Goal: Task Accomplishment & Management: Manage account settings

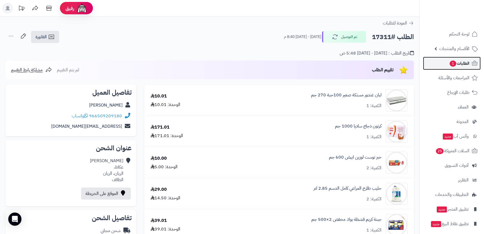
click at [457, 65] on span "الطلبات 1" at bounding box center [459, 63] width 20 height 8
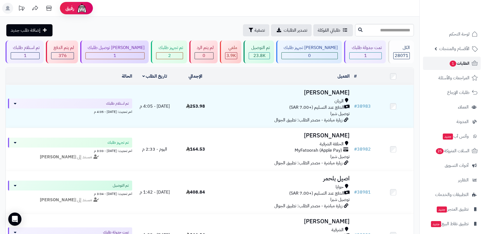
click at [467, 65] on span "الطلبات 1" at bounding box center [459, 63] width 20 height 8
click at [449, 65] on span "الطلبات 1" at bounding box center [459, 63] width 20 height 8
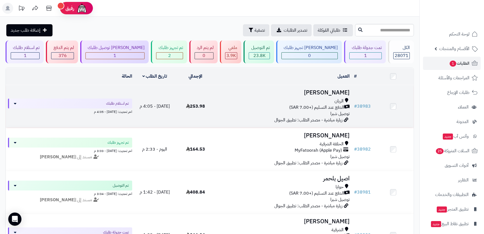
click at [223, 109] on div "الدفع عند التسليم (+7.00 SAR)" at bounding box center [283, 107] width 131 height 6
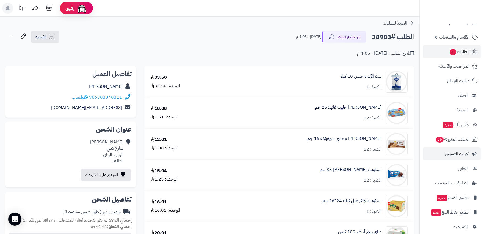
scroll to position [18, 0]
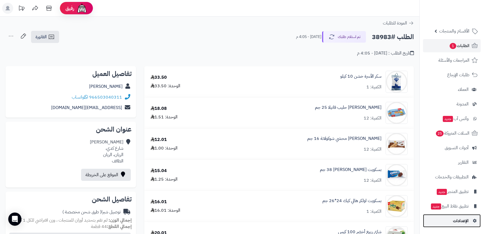
click at [469, 218] on link "الإعدادات" at bounding box center [452, 220] width 58 height 13
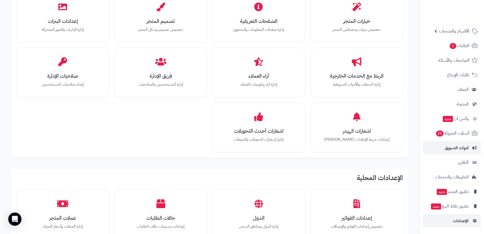
scroll to position [102, 0]
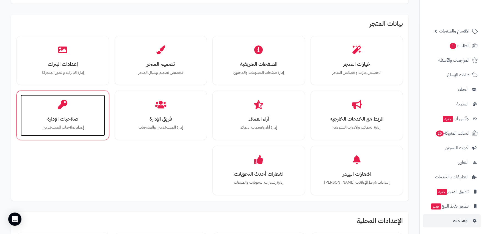
click at [59, 116] on h3 "صلاحيات الإدارة" at bounding box center [62, 119] width 73 height 6
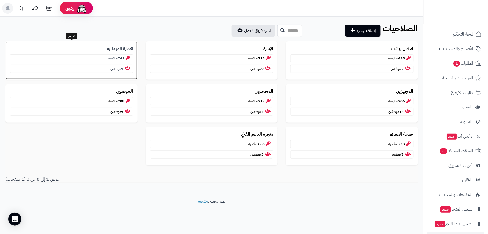
click at [110, 59] on p "741 صلاحية" at bounding box center [71, 58] width 123 height 8
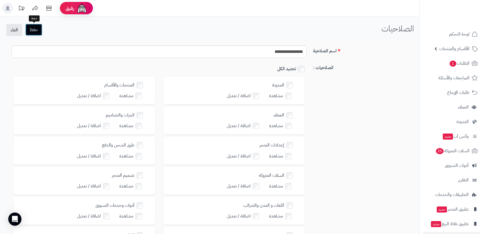
click at [37, 32] on button "حفظ" at bounding box center [33, 30] width 17 height 12
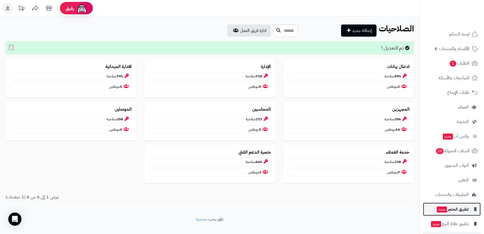
click at [454, 209] on span "تطبيق المتجر جديد" at bounding box center [452, 209] width 32 height 8
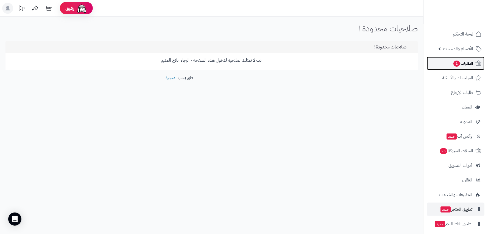
click at [468, 64] on span "الطلبات 1" at bounding box center [463, 63] width 20 height 8
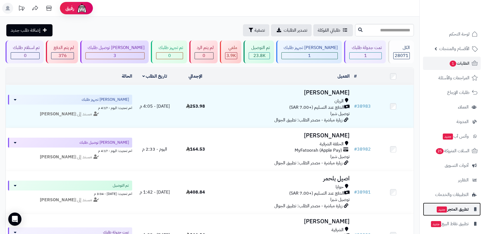
click at [464, 208] on span "تطبيق المتجر جديد" at bounding box center [452, 209] width 32 height 8
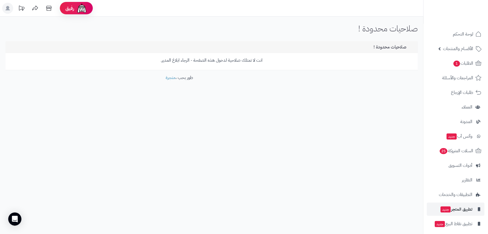
scroll to position [18, 0]
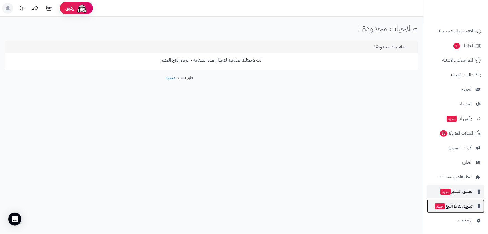
click at [468, 202] on span "تطبيق نقاط البيع جديد" at bounding box center [454, 206] width 38 height 8
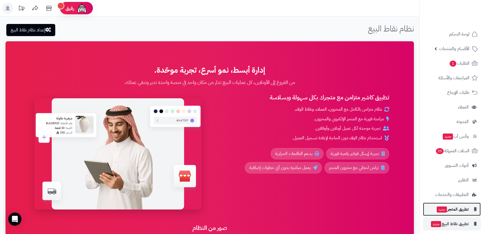
click at [462, 207] on span "تطبيق المتجر جديد" at bounding box center [452, 209] width 32 height 8
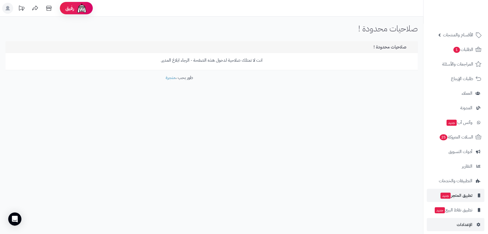
scroll to position [18, 0]
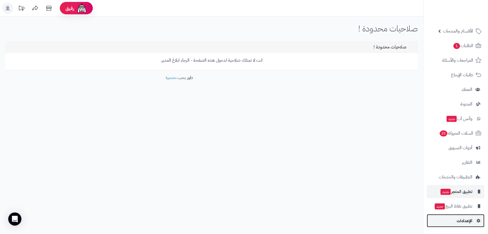
click at [474, 219] on link "الإعدادات" at bounding box center [456, 220] width 58 height 13
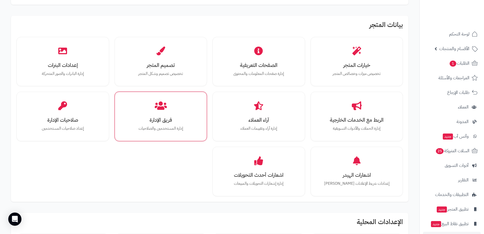
scroll to position [122, 0]
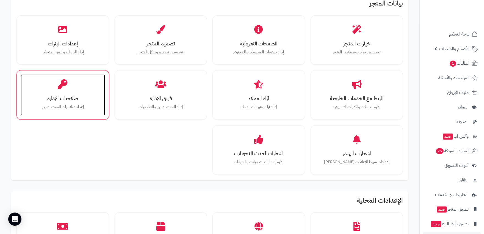
click at [69, 102] on div "صلاحيات الإدارة إعداد صلاحيات المستخدمين" at bounding box center [63, 94] width 84 height 41
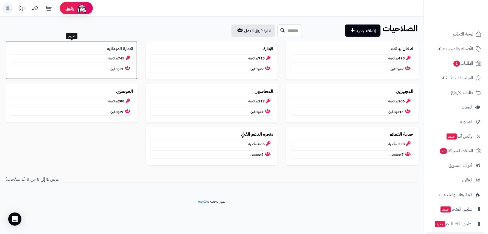
click at [112, 58] on p "745 صلاحية" at bounding box center [71, 58] width 123 height 8
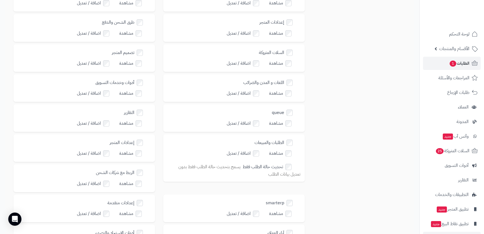
scroll to position [91, 0]
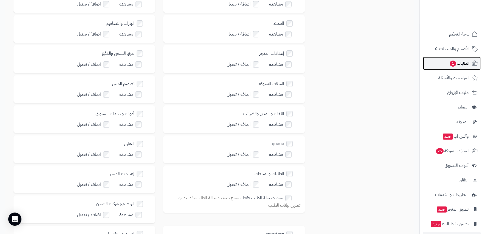
click at [459, 68] on link "الطلبات 1" at bounding box center [452, 63] width 58 height 13
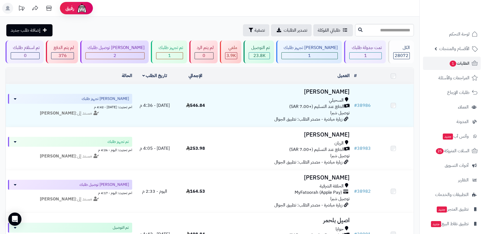
scroll to position [18, 0]
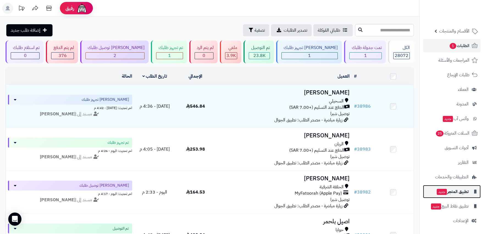
click at [459, 195] on span "تطبيق المتجر جديد" at bounding box center [452, 191] width 32 height 8
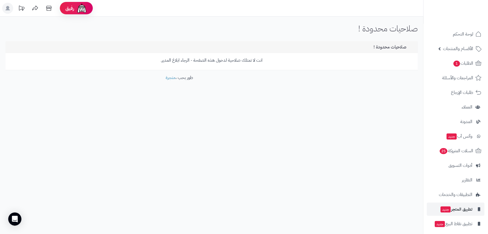
click at [459, 195] on span "التطبيقات والخدمات" at bounding box center [456, 194] width 34 height 8
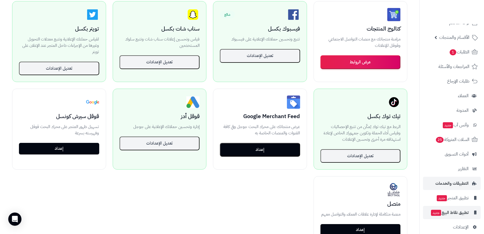
scroll to position [18, 0]
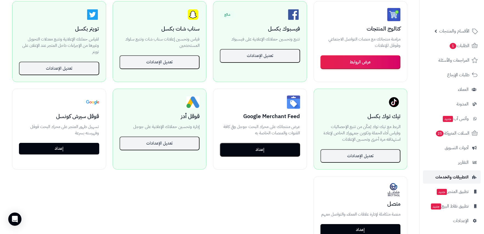
click at [469, 177] on link "التطبيقات والخدمات" at bounding box center [452, 176] width 58 height 13
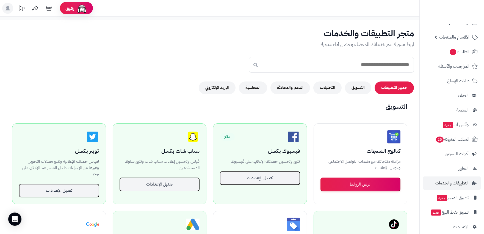
scroll to position [18, 0]
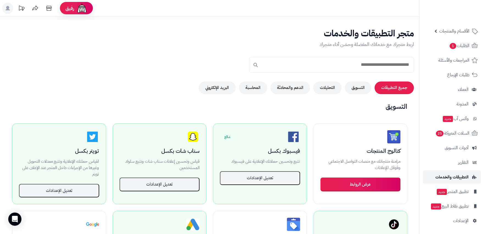
click at [462, 173] on span "التطبيقات والخدمات" at bounding box center [451, 177] width 33 height 8
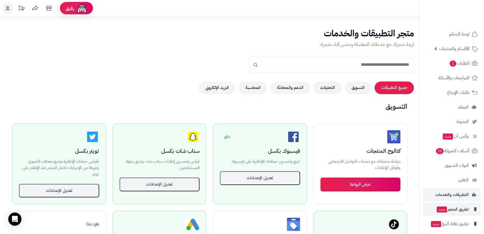
scroll to position [18, 0]
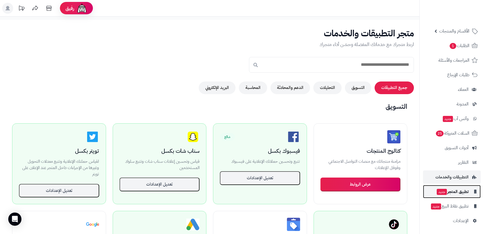
click at [458, 188] on span "تطبيق المتجر جديد" at bounding box center [452, 191] width 32 height 8
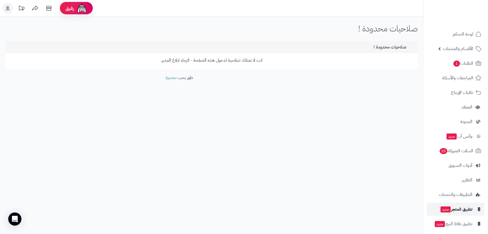
click at [463, 208] on span "تطبيق المتجر جديد" at bounding box center [456, 209] width 32 height 8
click at [467, 57] on link "الطلبات 1" at bounding box center [456, 63] width 58 height 13
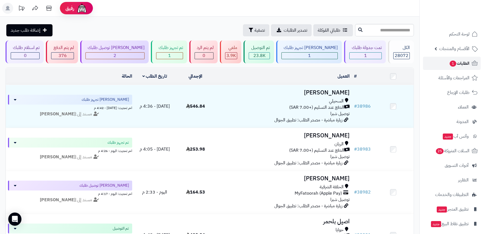
click at [455, 66] on span "الطلبات 1" at bounding box center [459, 63] width 20 height 8
click at [364, 56] on span "1" at bounding box center [365, 55] width 3 height 7
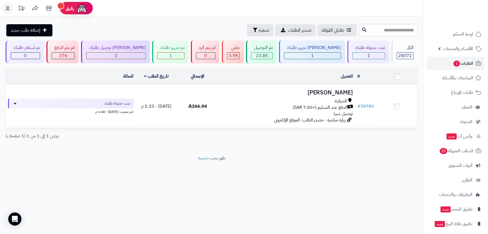
click at [6, 6] on rect at bounding box center [7, 8] width 11 height 11
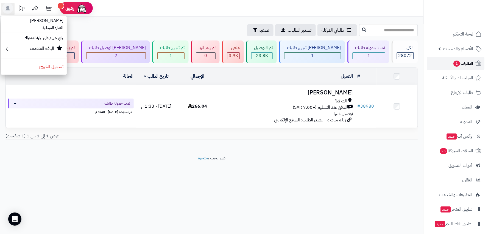
click at [456, 65] on span "1" at bounding box center [457, 63] width 7 height 6
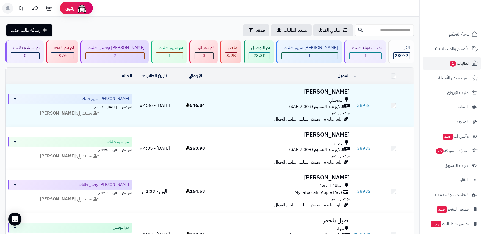
click at [4, 7] on rect at bounding box center [7, 8] width 11 height 11
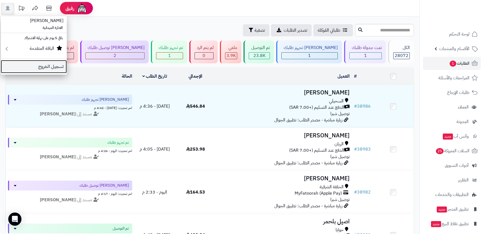
click at [29, 71] on link "تسجيل الخروج" at bounding box center [34, 66] width 66 height 13
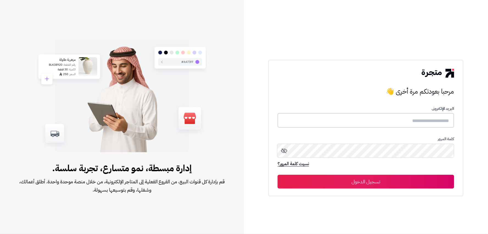
type input "******"
click at [317, 181] on button "تسجيل الدخول" at bounding box center [366, 181] width 177 height 14
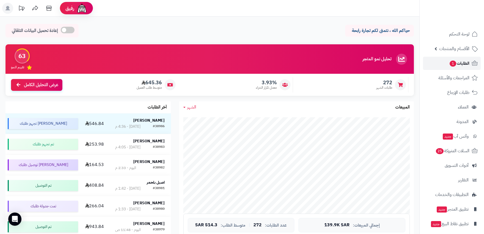
click at [457, 61] on span "الطلبات 1" at bounding box center [459, 63] width 20 height 8
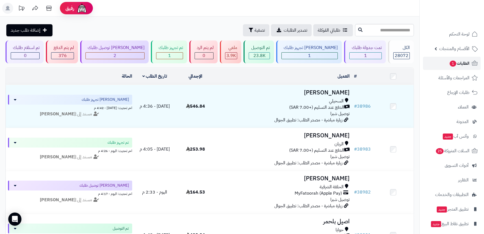
click at [461, 62] on span "الطلبات 1" at bounding box center [459, 63] width 20 height 8
